Goal: Task Accomplishment & Management: Manage account settings

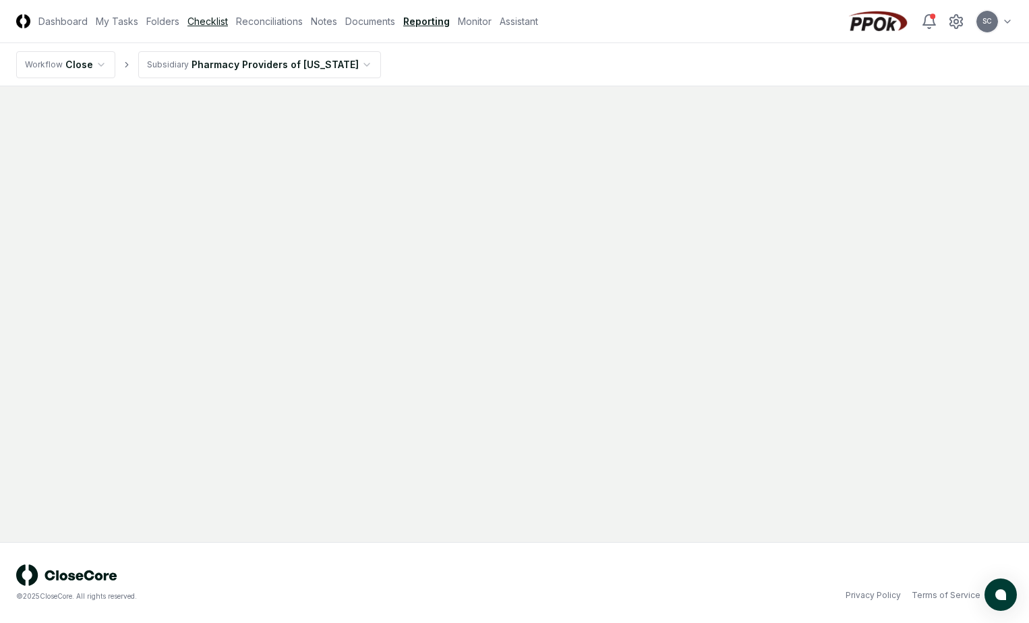
click at [217, 24] on link "Checklist" at bounding box center [208, 21] width 40 height 14
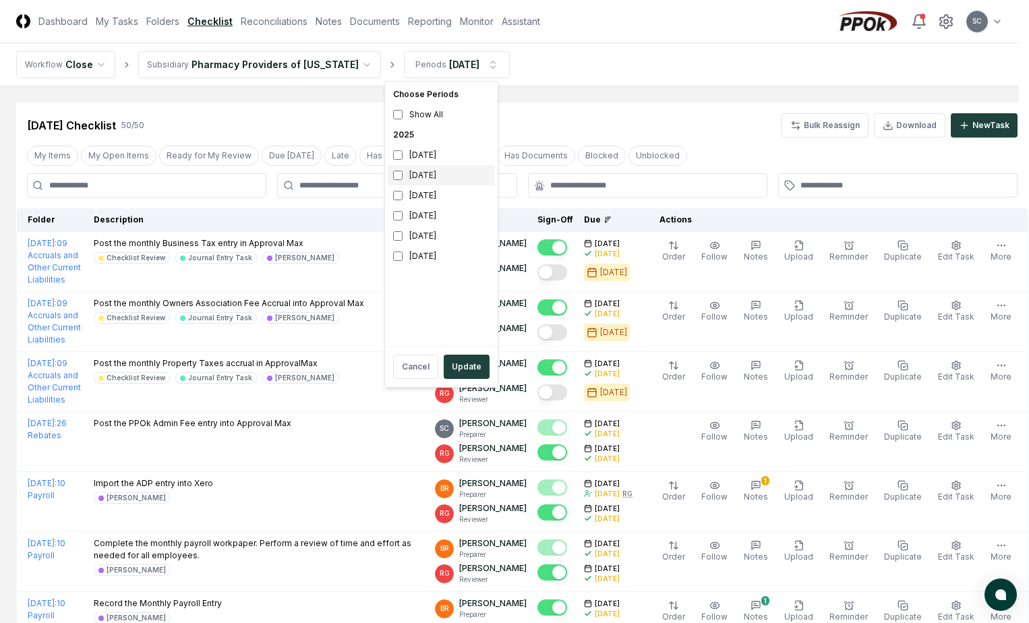
click at [414, 177] on div "[DATE]" at bounding box center [441, 175] width 107 height 20
click at [412, 197] on div "[DATE]" at bounding box center [441, 196] width 107 height 20
click at [457, 367] on button "Update" at bounding box center [467, 367] width 46 height 24
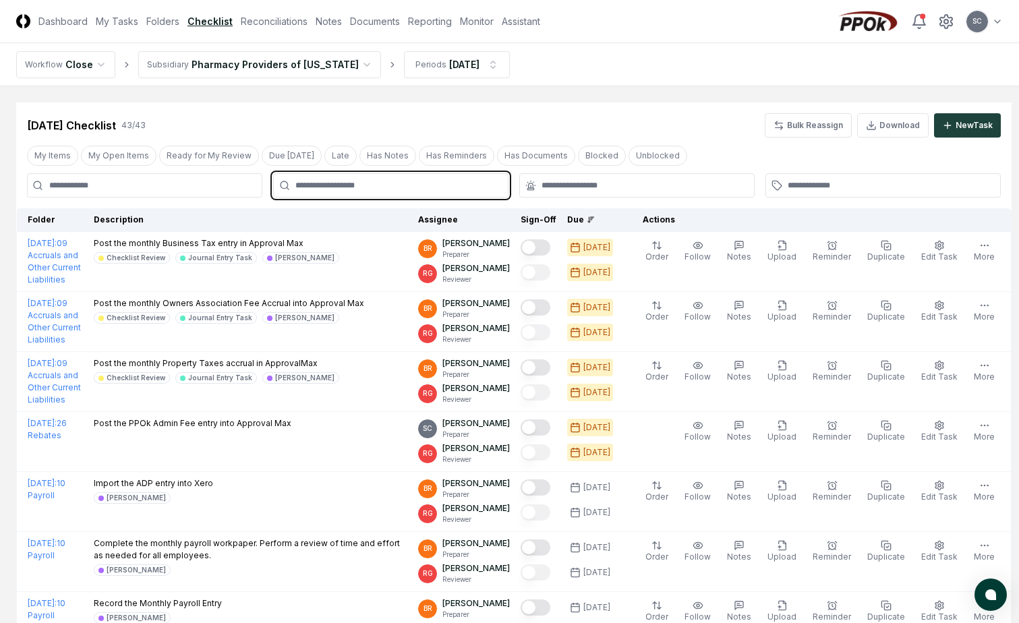
click at [394, 179] on input "text" at bounding box center [397, 185] width 204 height 12
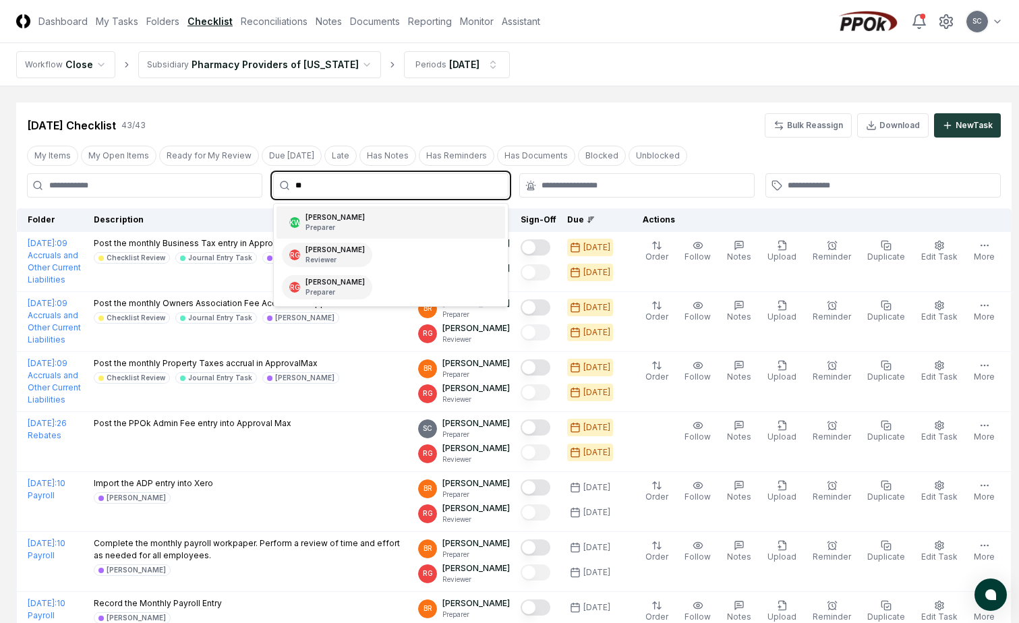
type input "***"
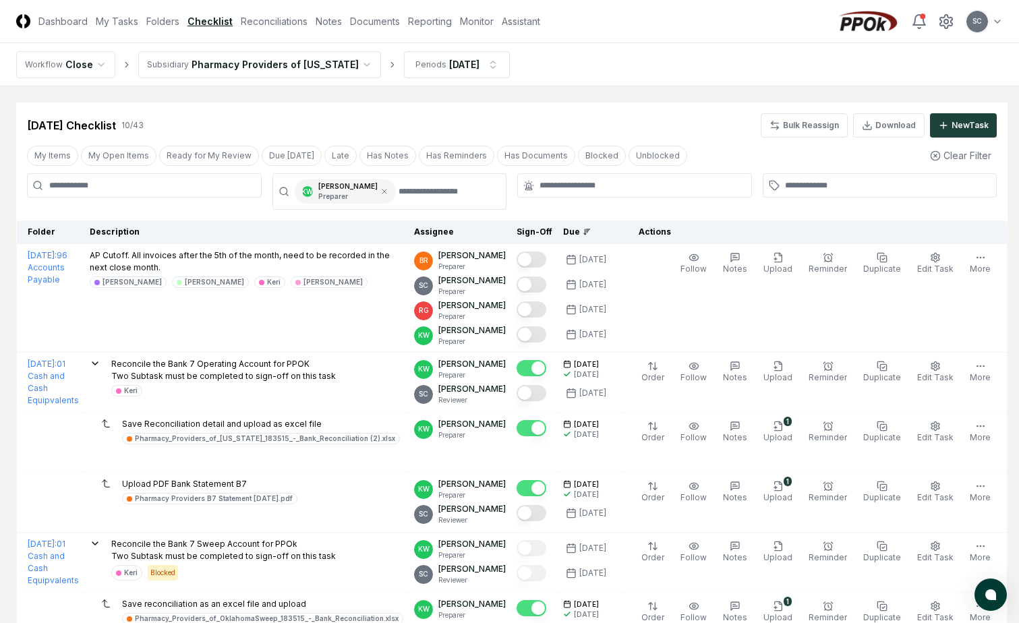
click at [692, 142] on div "[DATE] Checklist 10 / 43 Bulk Reassign Download New Task My Items My Open Items…" at bounding box center [512, 498] width 992 height 791
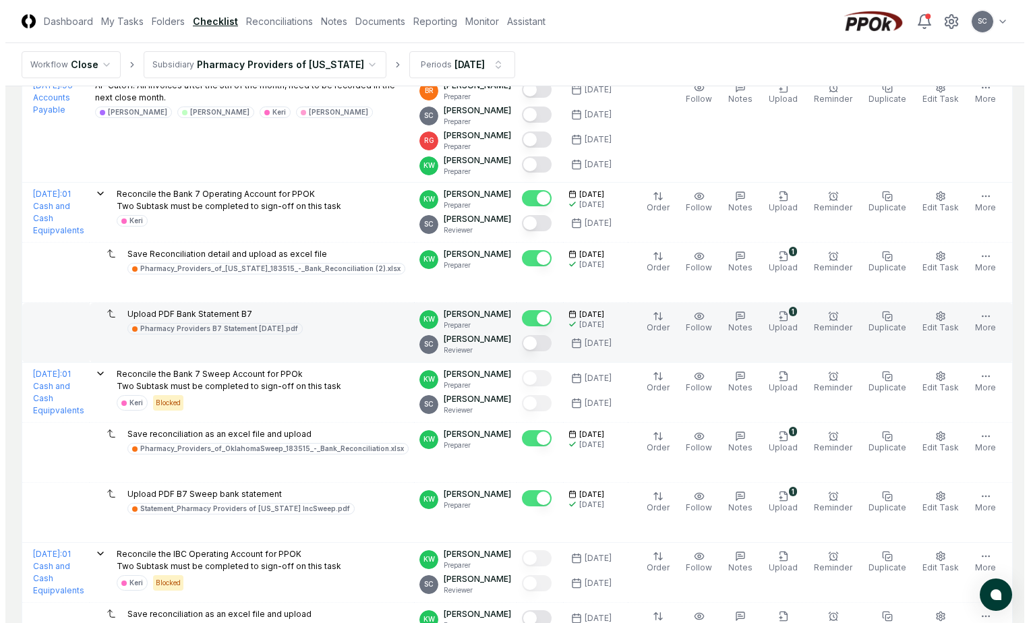
scroll to position [202, 0]
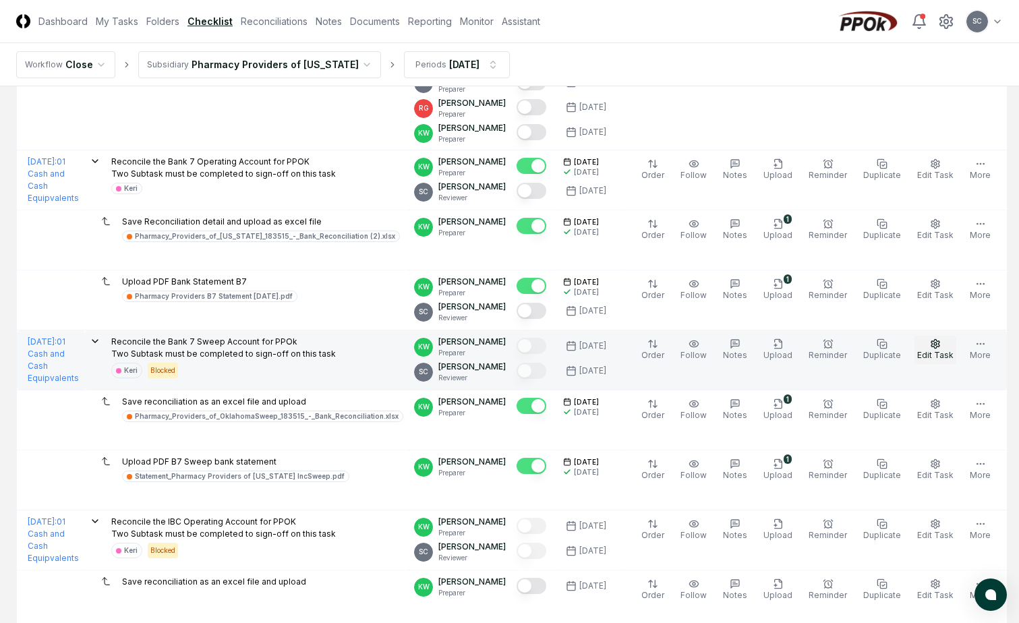
click at [936, 351] on span "Edit Task" at bounding box center [935, 355] width 36 height 10
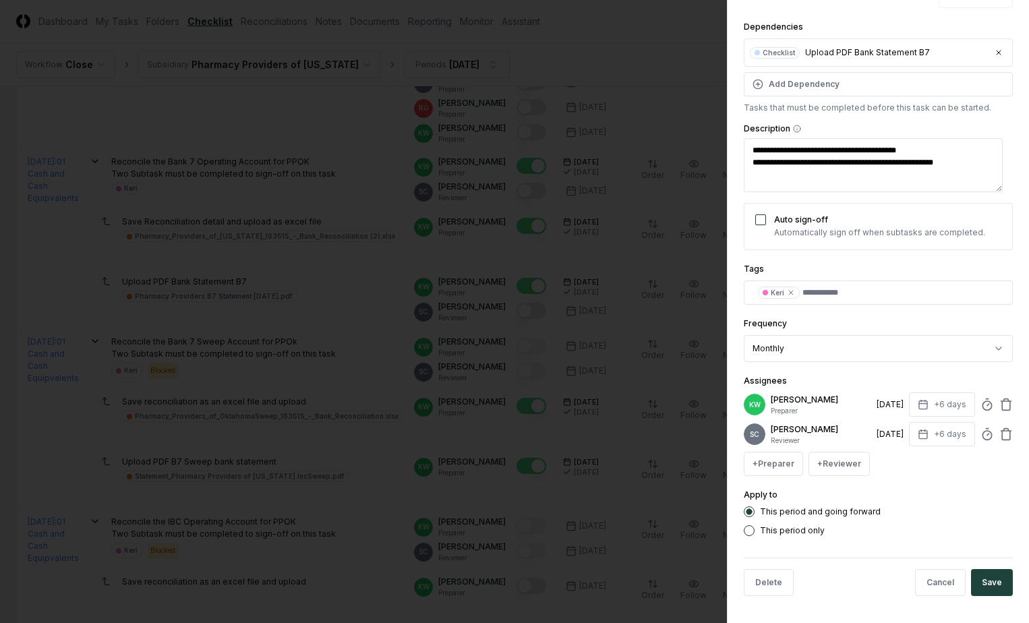
scroll to position [0, 0]
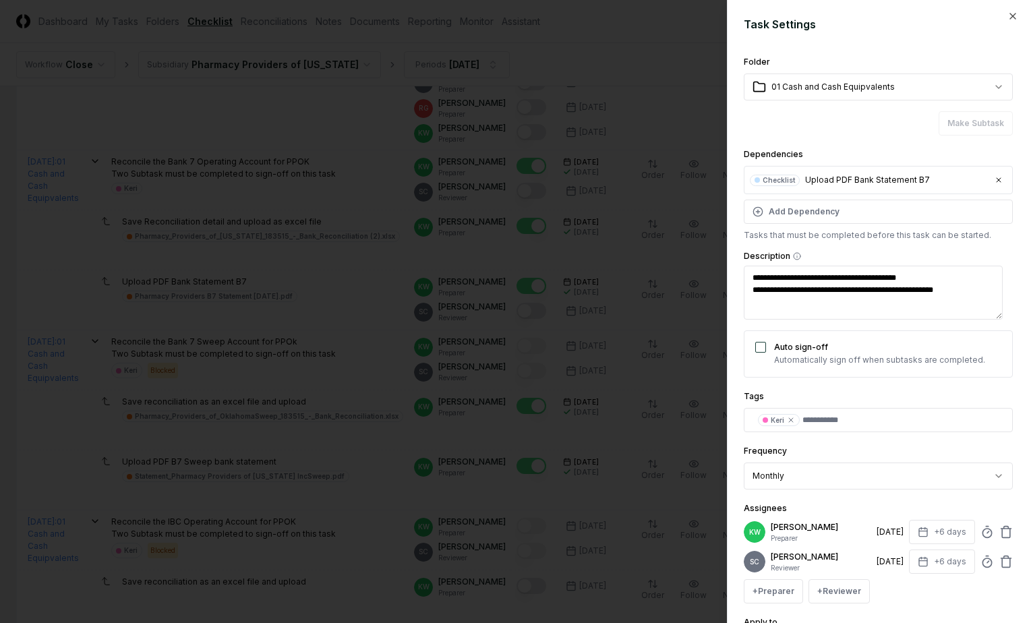
click at [764, 348] on button "Auto sign-off" at bounding box center [761, 347] width 11 height 11
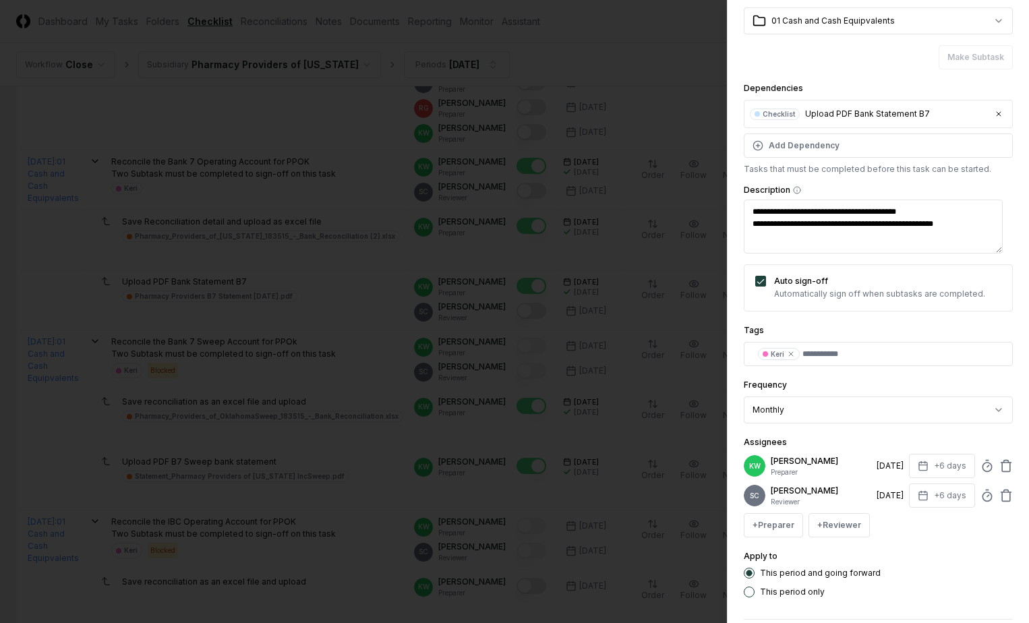
scroll to position [127, 0]
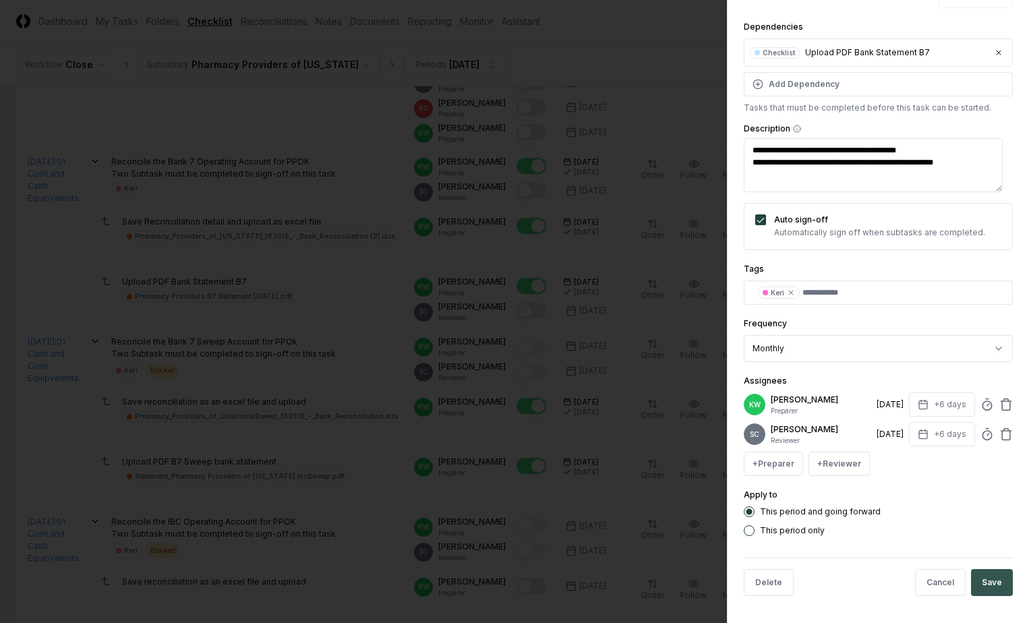
click at [971, 585] on button "Save" at bounding box center [992, 582] width 42 height 27
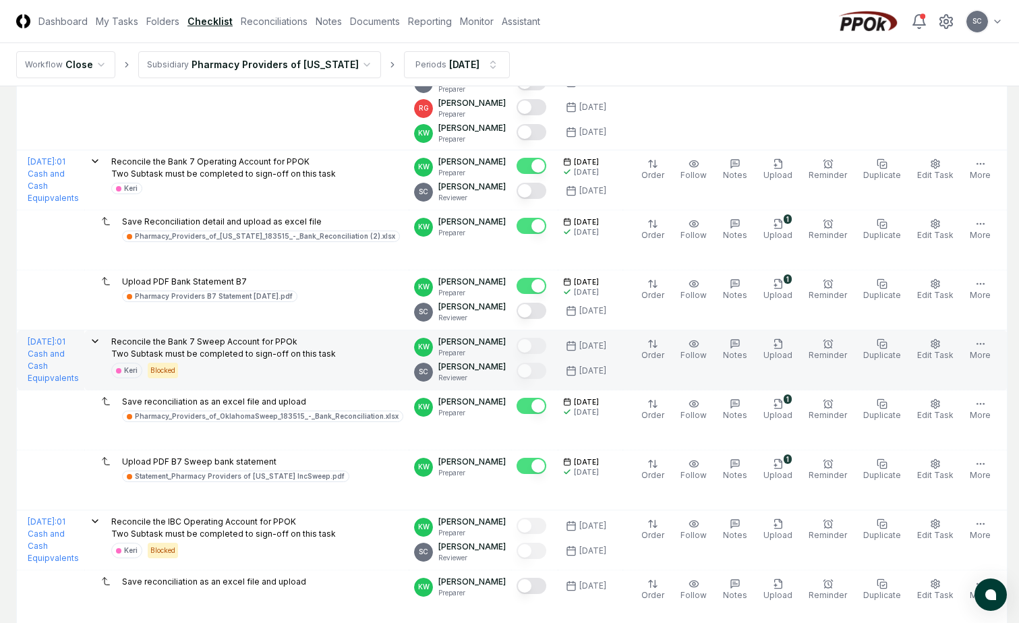
click at [235, 358] on p "Reconcile the Bank 7 Sweep Account for PPOk Two Subtask must be completed to si…" at bounding box center [223, 348] width 225 height 24
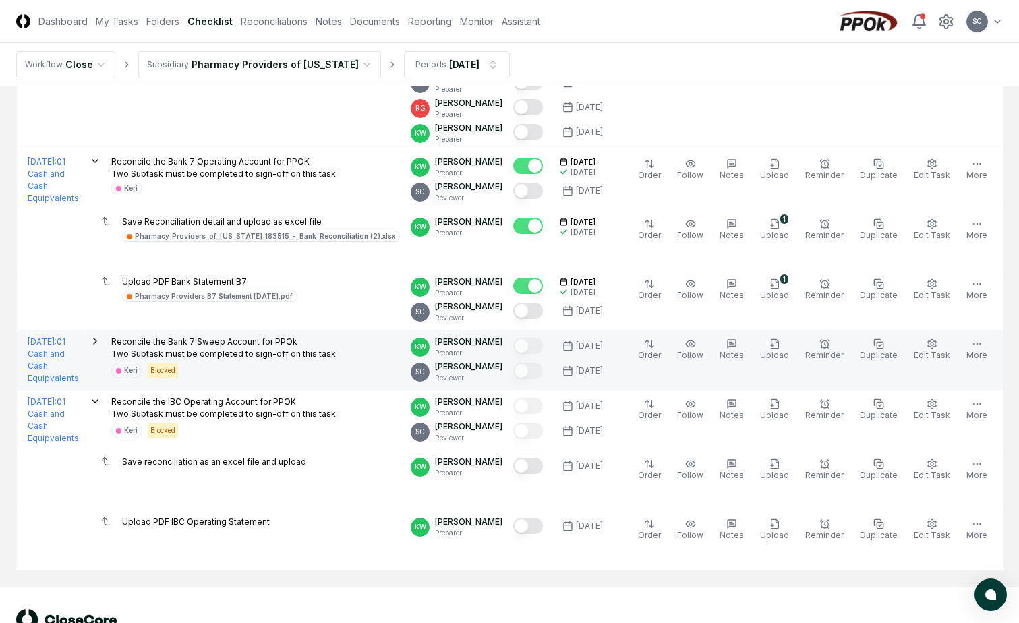
click at [101, 345] on icon at bounding box center [95, 341] width 11 height 11
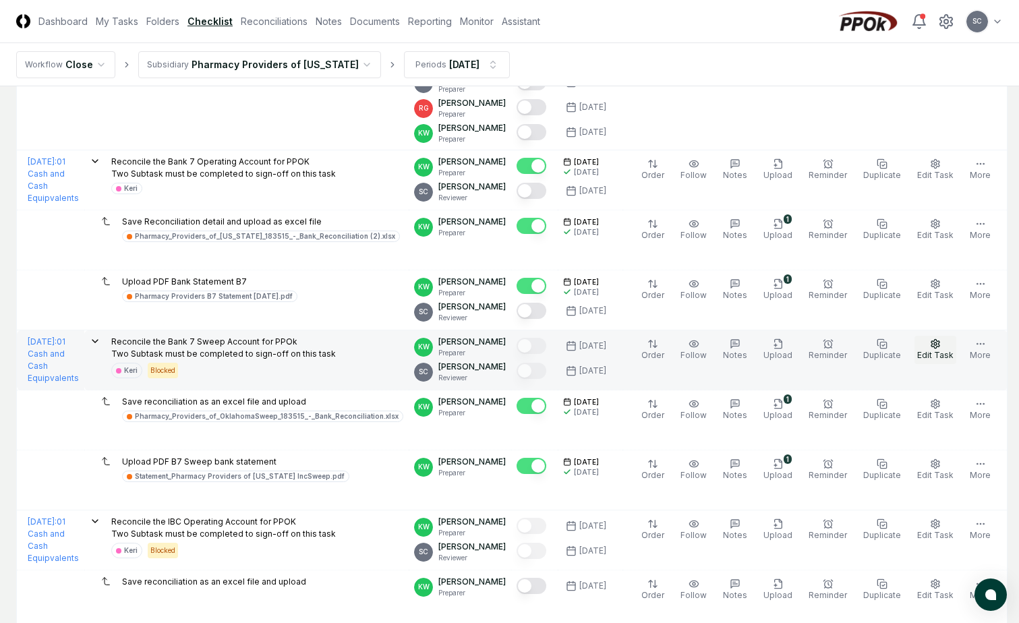
click at [930, 349] on icon "button" at bounding box center [935, 344] width 11 height 11
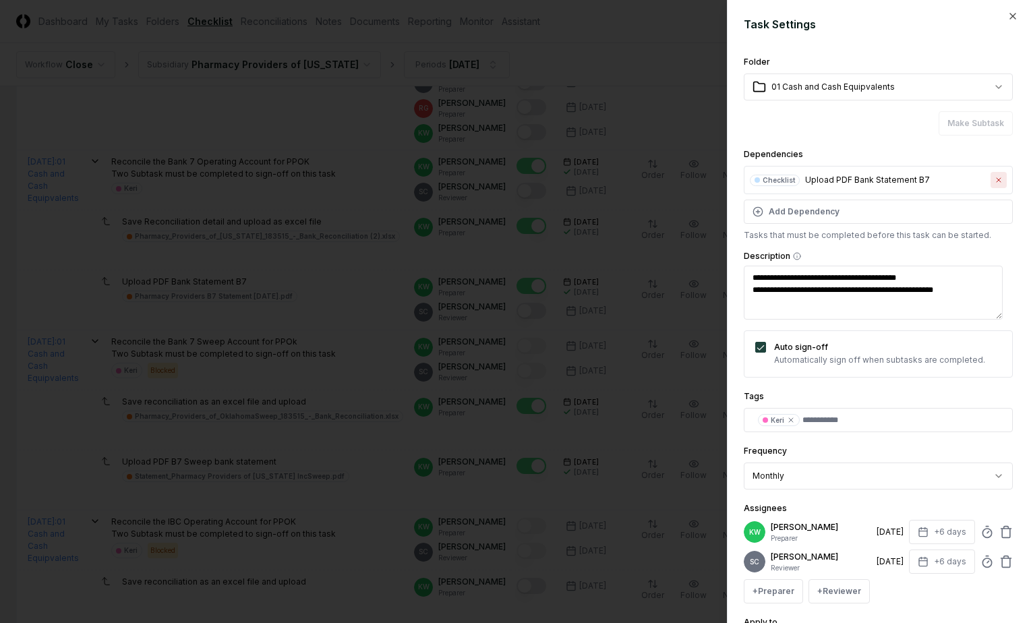
click at [995, 183] on icon at bounding box center [999, 180] width 8 height 8
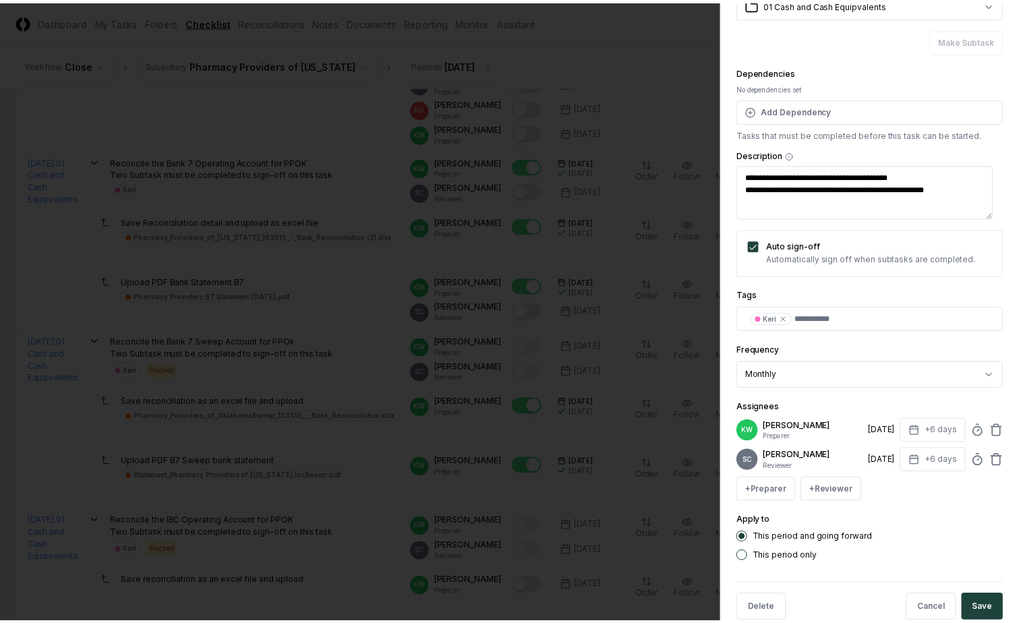
scroll to position [109, 0]
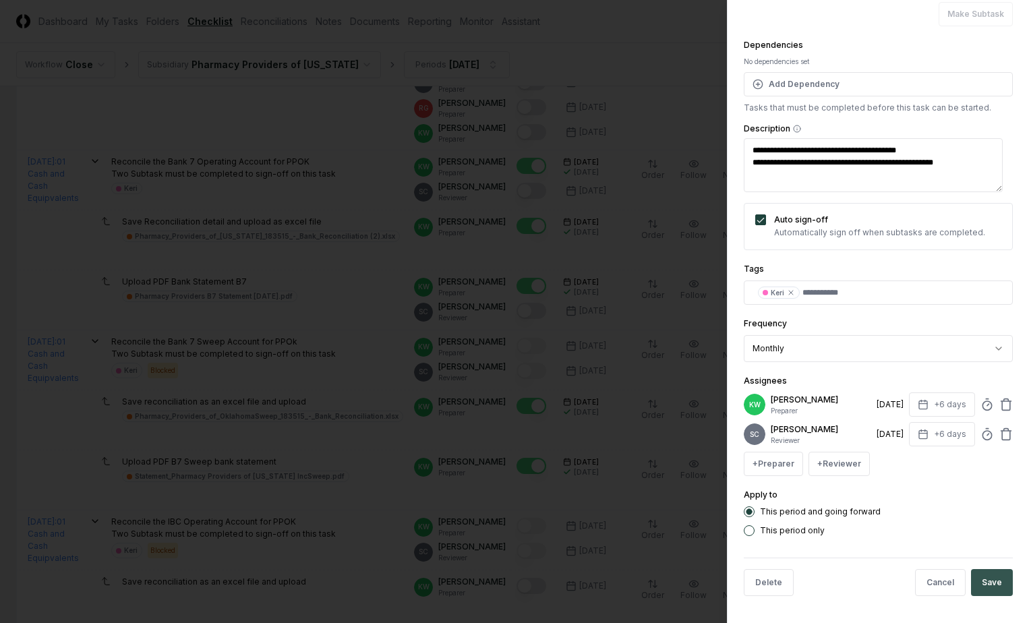
click at [986, 589] on button "Save" at bounding box center [992, 582] width 42 height 27
type textarea "*"
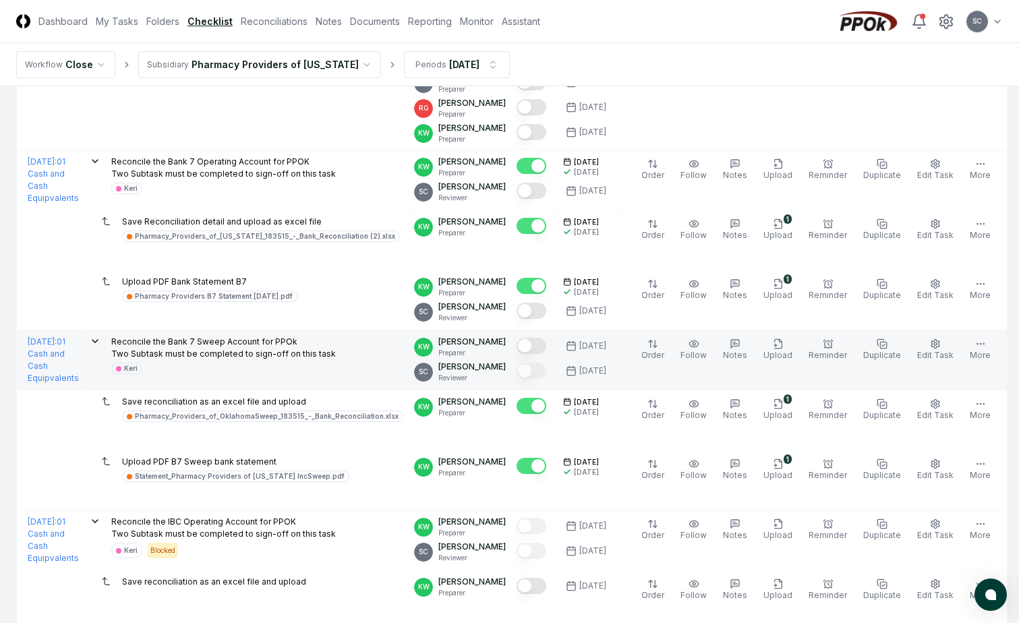
click at [546, 347] on button "Mark complete" at bounding box center [532, 346] width 30 height 16
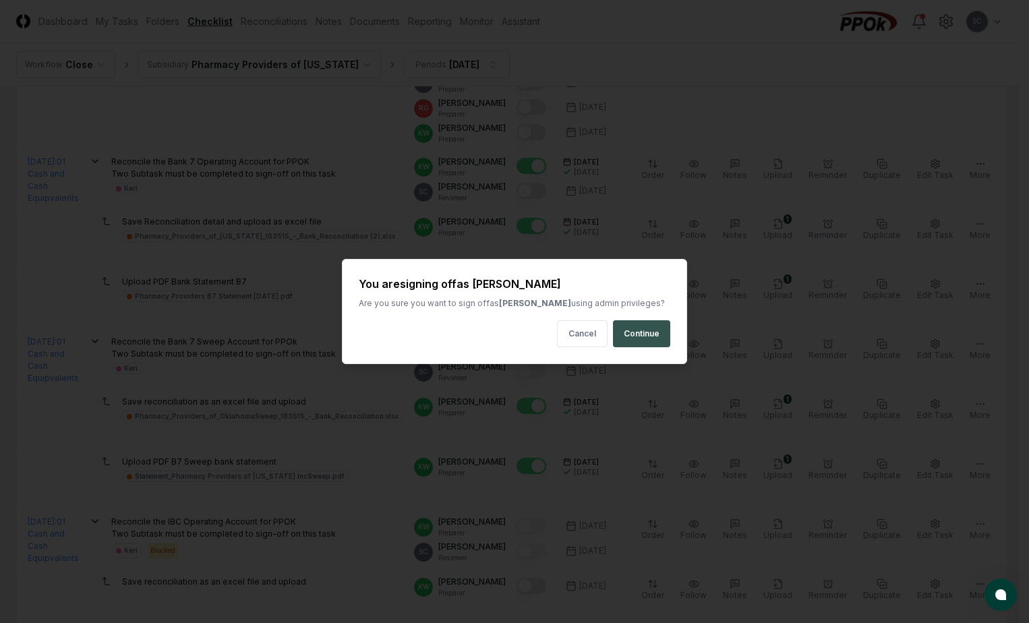
click at [650, 337] on button "Continue" at bounding box center [641, 333] width 57 height 27
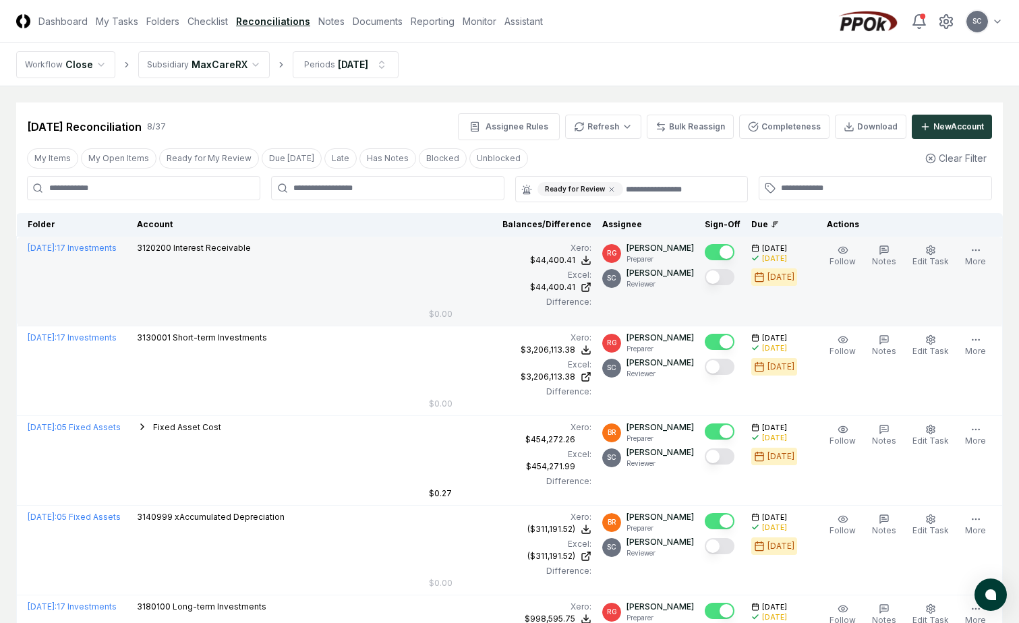
click at [731, 274] on button "Mark complete" at bounding box center [720, 277] width 30 height 16
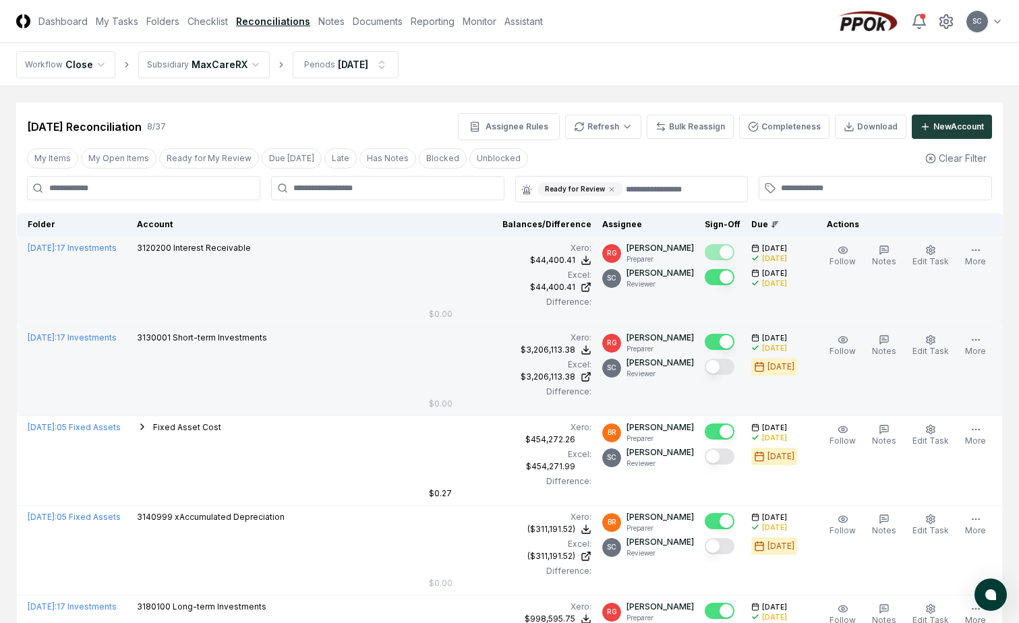
click at [727, 369] on button "Mark complete" at bounding box center [720, 367] width 30 height 16
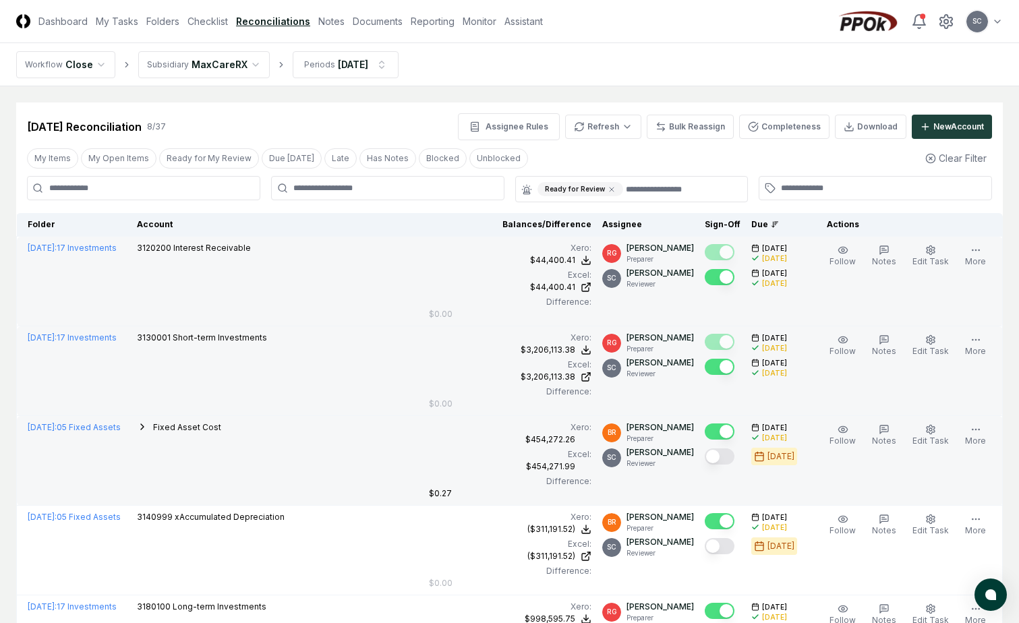
click at [735, 461] on button "Mark complete" at bounding box center [720, 457] width 30 height 16
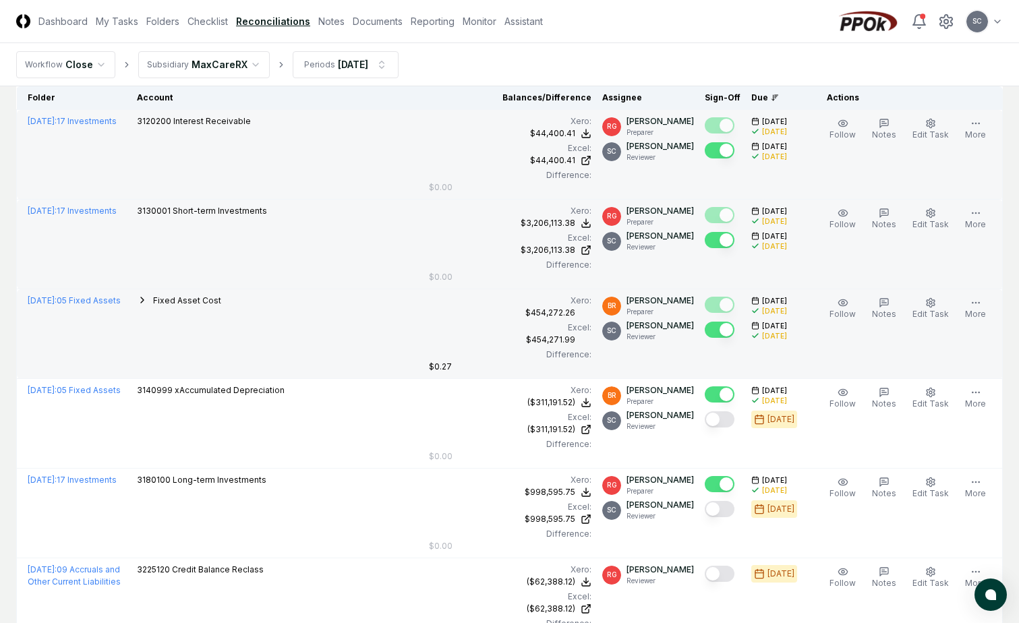
scroll to position [135, 0]
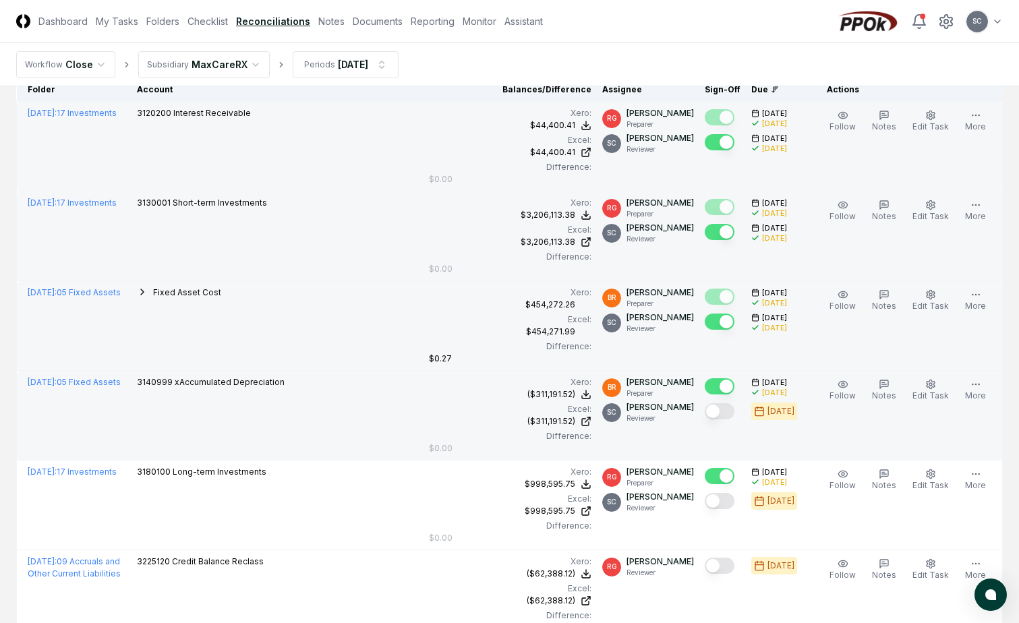
click at [726, 412] on button "Mark complete" at bounding box center [720, 411] width 30 height 16
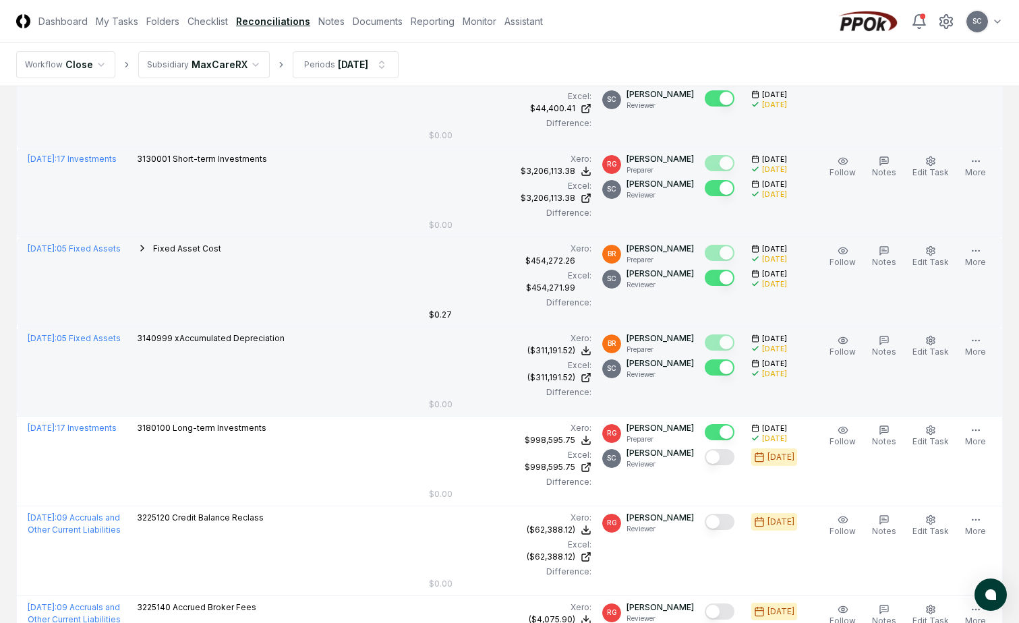
scroll to position [202, 0]
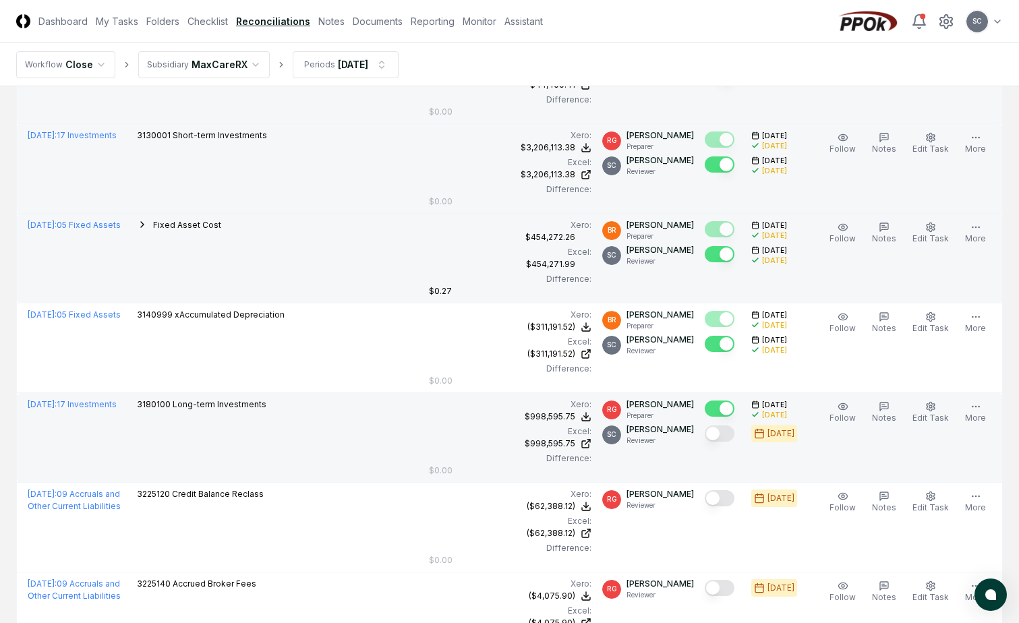
click at [726, 438] on button "Mark complete" at bounding box center [720, 434] width 30 height 16
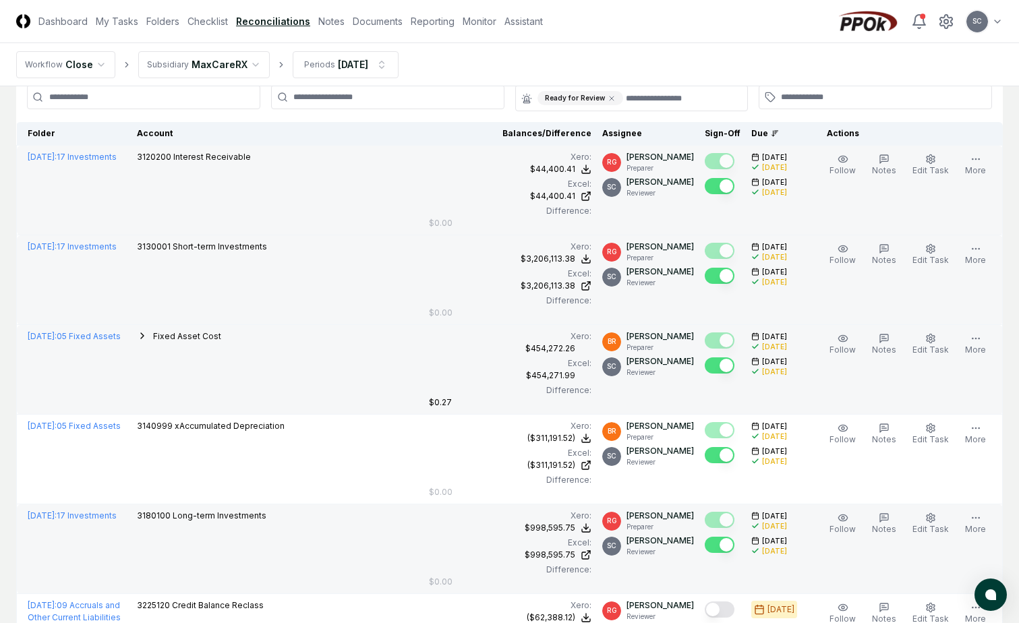
scroll to position [0, 0]
